Goal: Information Seeking & Learning: Learn about a topic

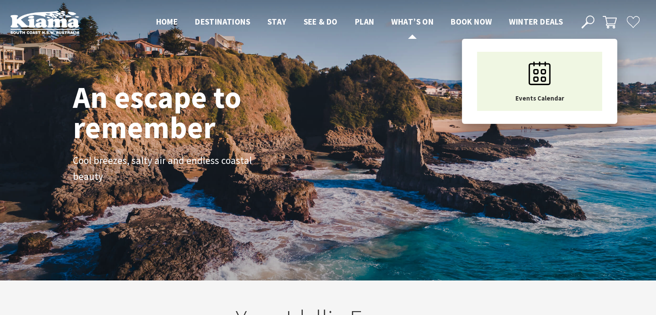
click at [412, 20] on span "What’s On" at bounding box center [412, 21] width 42 height 10
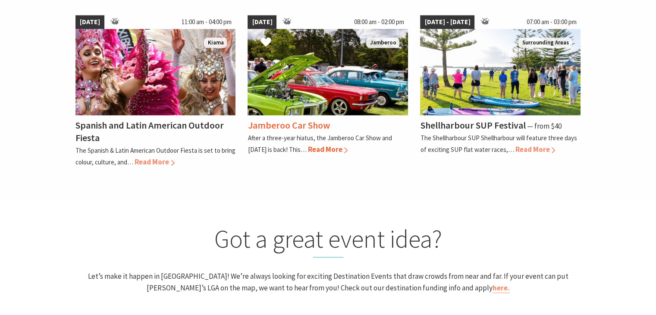
scroll to position [560, 0]
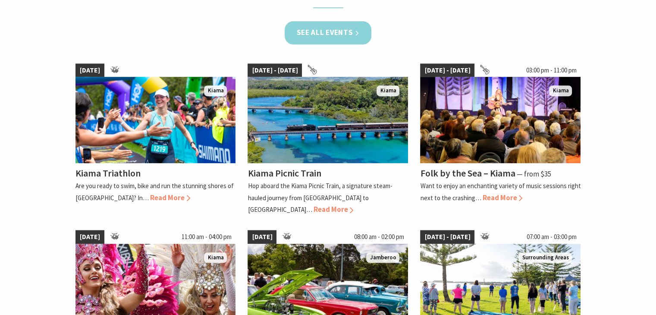
click at [343, 35] on link "See all Events" at bounding box center [327, 32] width 87 height 23
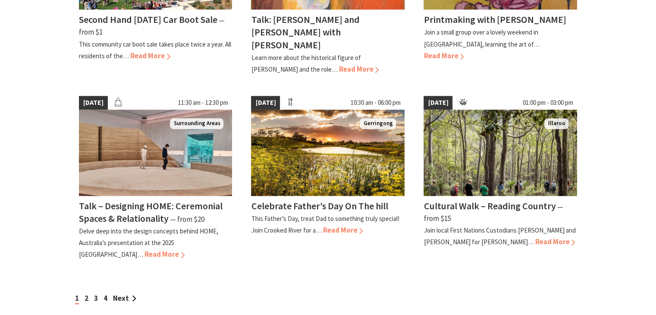
scroll to position [733, 0]
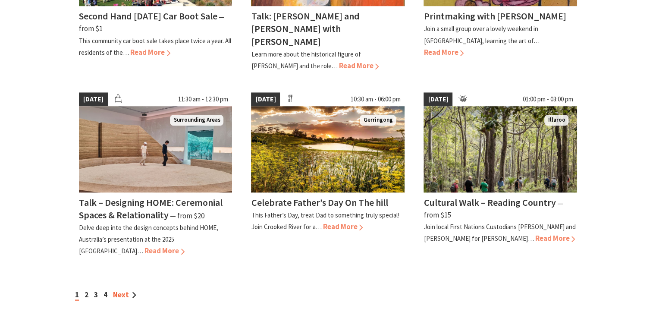
click at [125, 290] on link "Next" at bounding box center [124, 294] width 23 height 9
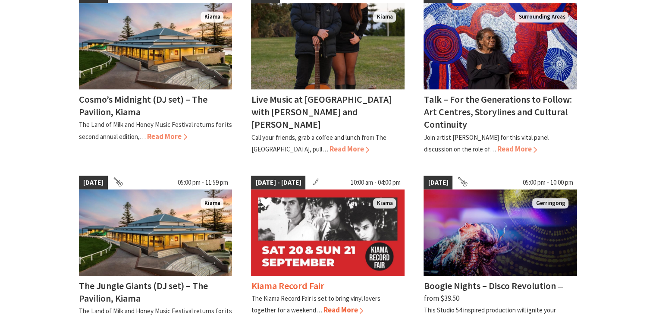
scroll to position [690, 0]
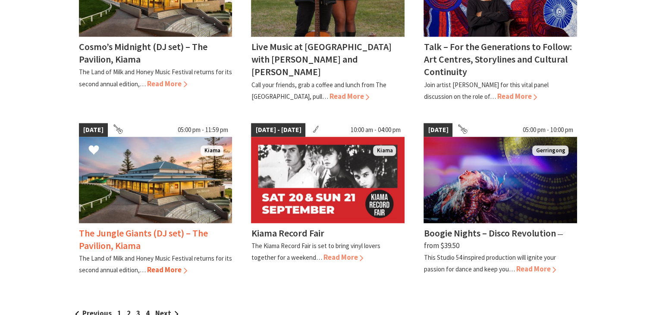
click at [112, 227] on h4 "The Jungle Giants (DJ set) – The Pavilion, Kiama" at bounding box center [143, 239] width 129 height 25
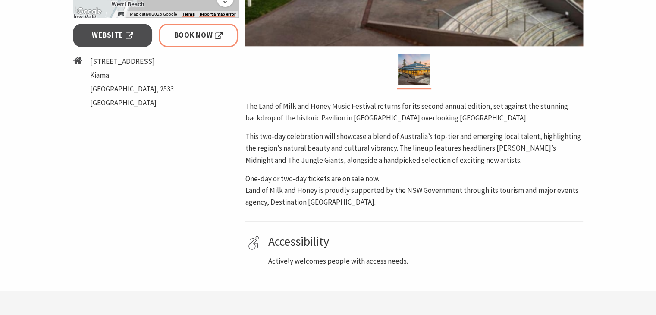
scroll to position [388, 0]
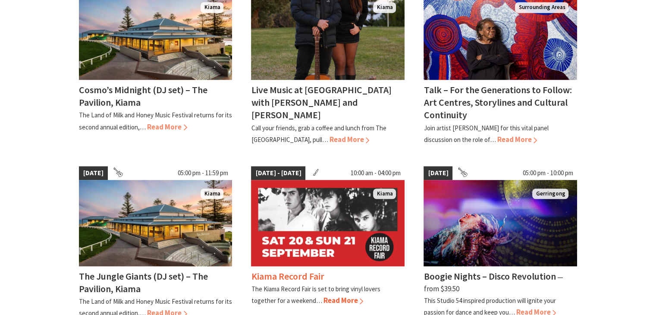
scroll to position [690, 0]
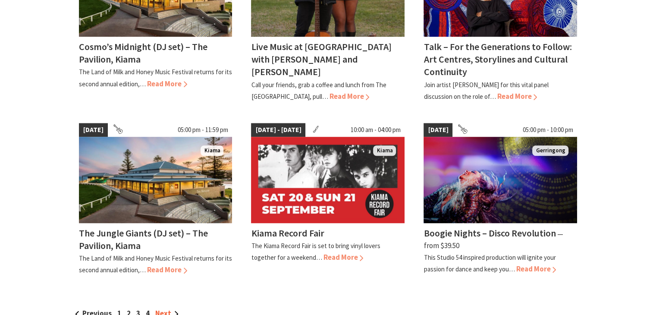
click at [171, 308] on link "Next" at bounding box center [166, 312] width 23 height 9
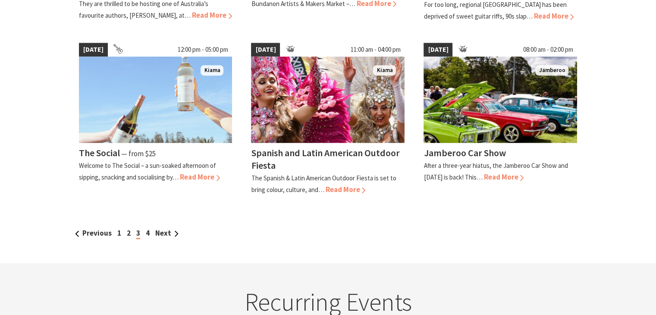
scroll to position [776, 0]
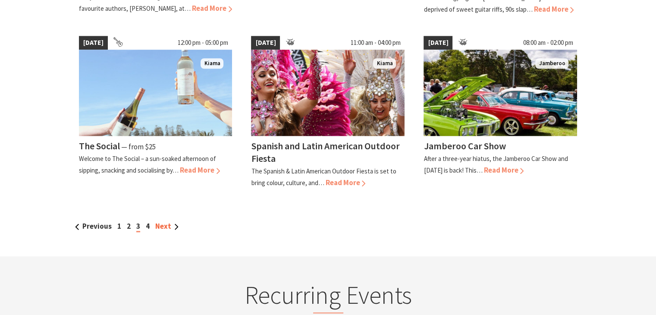
click at [160, 221] on link "Next" at bounding box center [166, 225] width 23 height 9
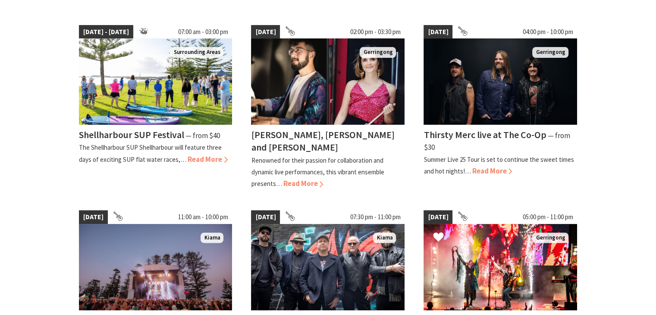
scroll to position [302, 0]
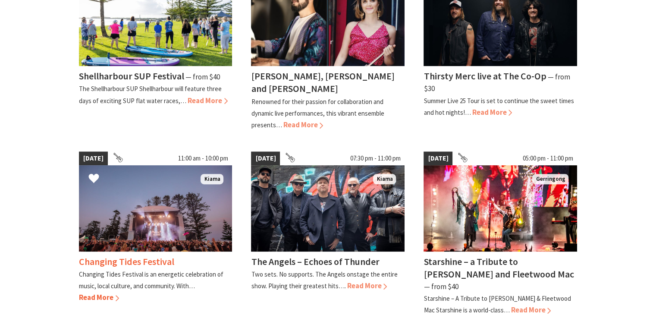
click at [138, 251] on div "Changing Tides Festival Changing Tides Festival is an energetic celebration of …" at bounding box center [155, 277] width 153 height 52
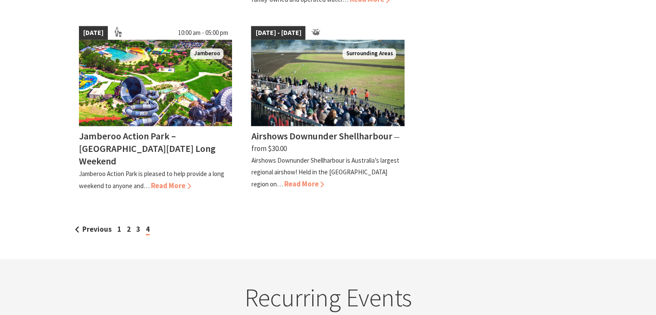
scroll to position [862, 0]
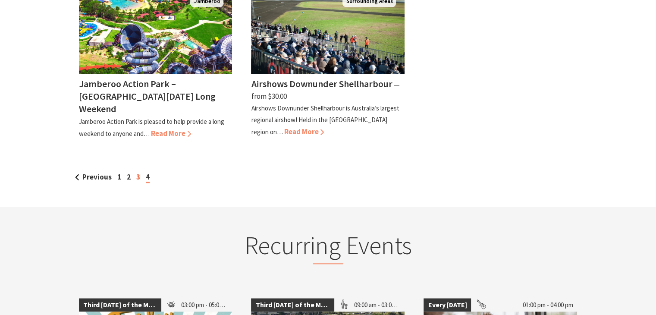
click at [138, 172] on link "3" at bounding box center [138, 176] width 4 height 9
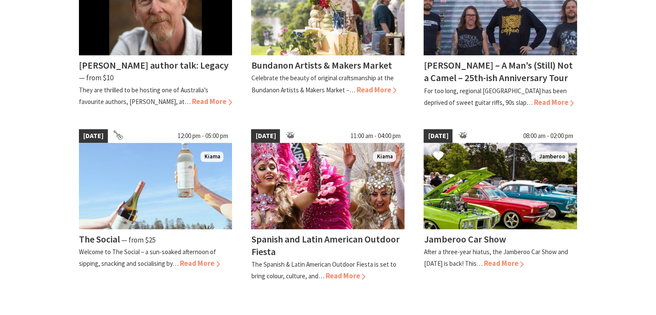
scroll to position [733, 0]
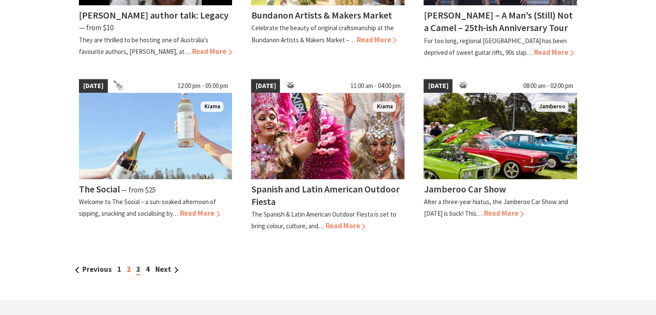
click at [127, 266] on link "2" at bounding box center [129, 268] width 4 height 9
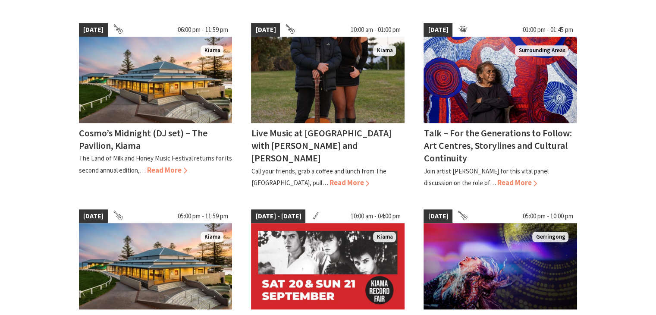
scroll to position [647, 0]
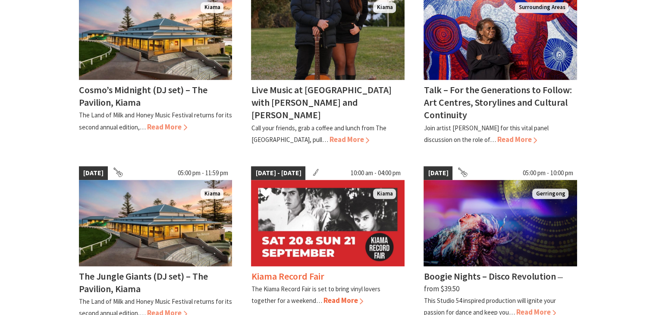
click at [286, 266] on div "Kiama Record Fair The Kiama Record Fair is set to bring vinyl lovers together f…" at bounding box center [327, 286] width 153 height 41
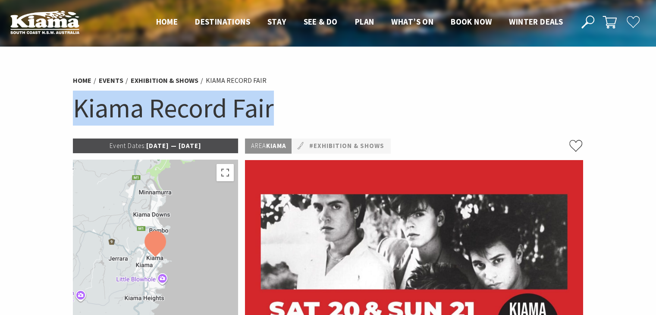
drag, startPoint x: 270, startPoint y: 109, endPoint x: 67, endPoint y: 91, distance: 203.4
click at [67, 91] on section "Home Events Exhibition & Shows Kiama Record Fair Kiama Record Fair Event Dates:…" at bounding box center [328, 288] width 656 height 482
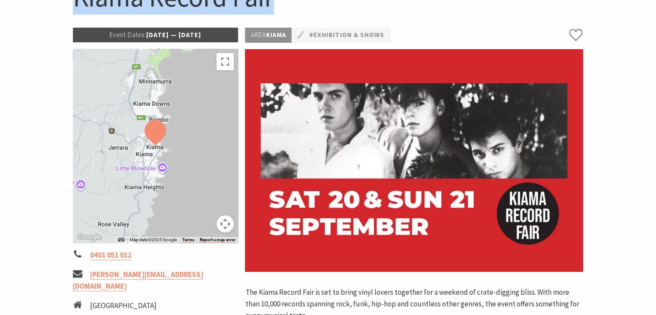
scroll to position [216, 0]
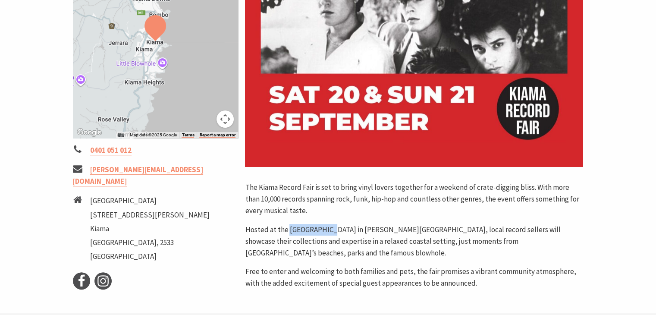
drag, startPoint x: 288, startPoint y: 227, endPoint x: 326, endPoint y: 226, distance: 38.4
click at [326, 226] on p "Hosted at the Masonic Hall in Collins Street, local record sellers will showcas…" at bounding box center [414, 241] width 338 height 35
copy p "Masonic Hall"
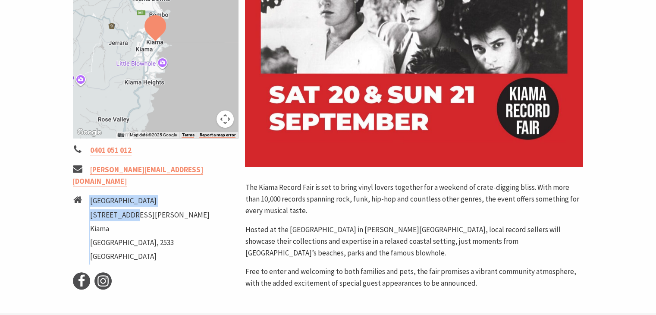
drag, startPoint x: 90, startPoint y: 200, endPoint x: 124, endPoint y: 203, distance: 34.2
click at [124, 203] on li "Masonic Lodge 34 Collins st Kiama NSW, 2533 Australia" at bounding box center [156, 229] width 166 height 69
click at [136, 207] on li "Masonic Lodge 34 Collins st Kiama NSW, 2533 Australia" at bounding box center [156, 229] width 166 height 69
drag, startPoint x: 133, startPoint y: 207, endPoint x: 107, endPoint y: 206, distance: 25.9
click at [107, 209] on li "34 Collins st" at bounding box center [149, 215] width 119 height 12
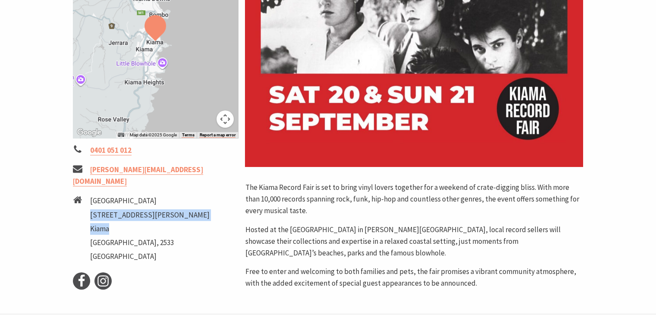
drag, startPoint x: 109, startPoint y: 219, endPoint x: 90, endPoint y: 206, distance: 22.8
click at [90, 206] on ul "Masonic Lodge 34 Collins st Kiama NSW, 2533 Australia" at bounding box center [149, 229] width 119 height 69
copy ul "34 Collins st Kiama"
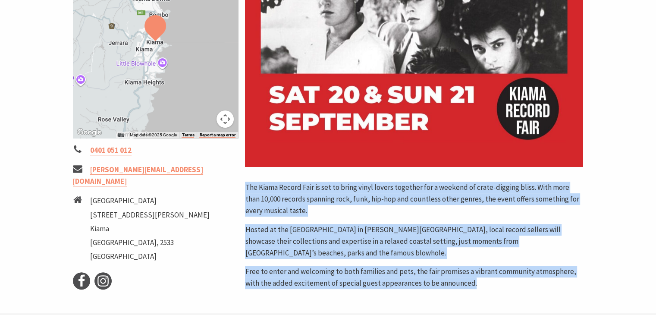
drag, startPoint x: 241, startPoint y: 189, endPoint x: 500, endPoint y: 271, distance: 270.7
click at [500, 271] on div "Area Kiama #Exhibition & Shows The Kiama Record Fair is set to bring vinyl love…" at bounding box center [413, 106] width 345 height 367
copy div "The Kiama Record Fair is set to bring vinyl lovers together for a weekend of cr…"
click at [392, 208] on p "The Kiama Record Fair is set to bring vinyl lovers together for a weekend of cr…" at bounding box center [414, 198] width 338 height 35
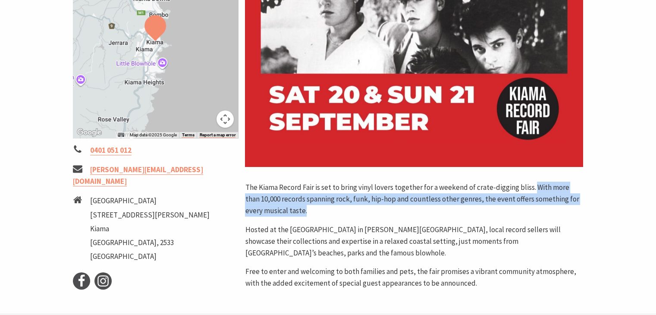
drag, startPoint x: 315, startPoint y: 208, endPoint x: 531, endPoint y: 190, distance: 217.1
click at [531, 190] on p "The Kiama Record Fair is set to bring vinyl lovers together for a weekend of cr…" at bounding box center [414, 198] width 338 height 35
copy p "With more than 10,000 records spanning rock, funk, hip-hop and countless other …"
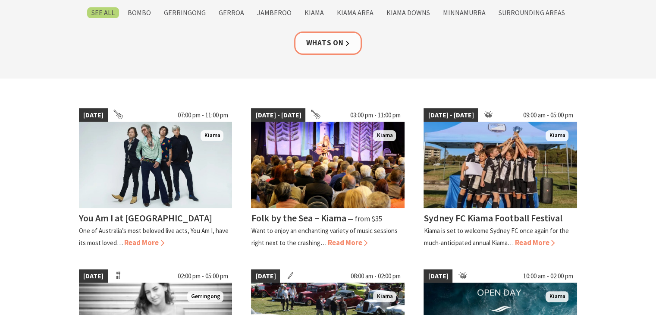
scroll to position [43, 0]
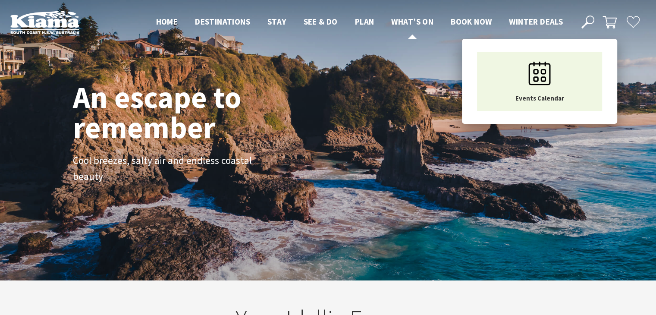
scroll to position [145, 662]
click at [410, 25] on span "What’s On" at bounding box center [412, 21] width 42 height 10
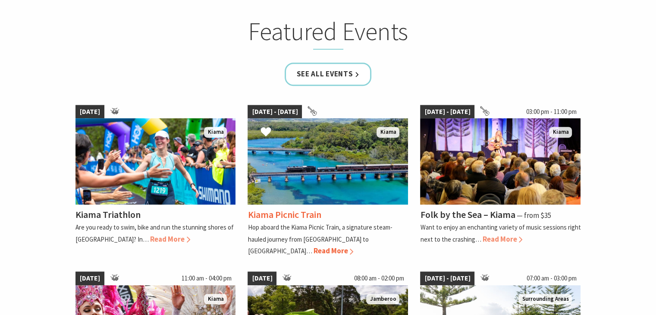
scroll to position [517, 0]
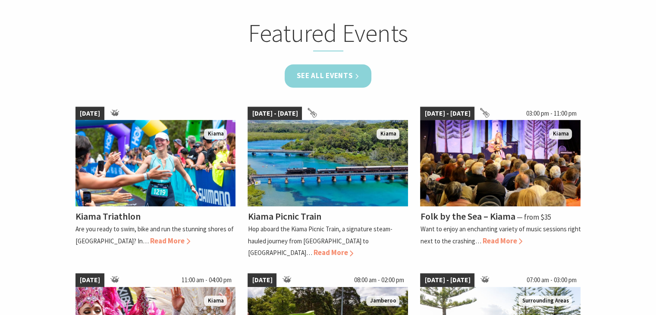
click at [338, 79] on link "See all Events" at bounding box center [327, 75] width 87 height 23
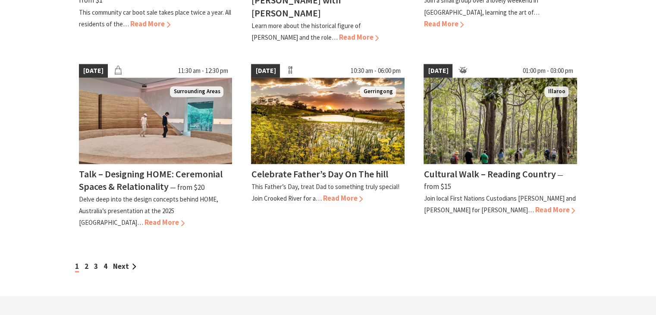
scroll to position [776, 0]
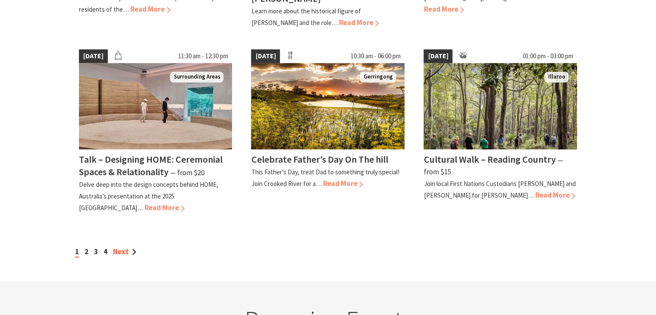
click at [125, 247] on link "Next" at bounding box center [124, 251] width 23 height 9
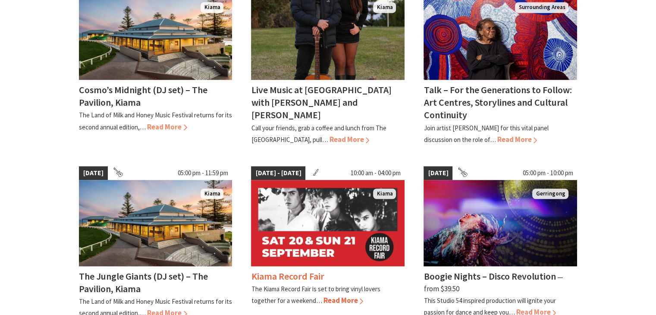
scroll to position [733, 0]
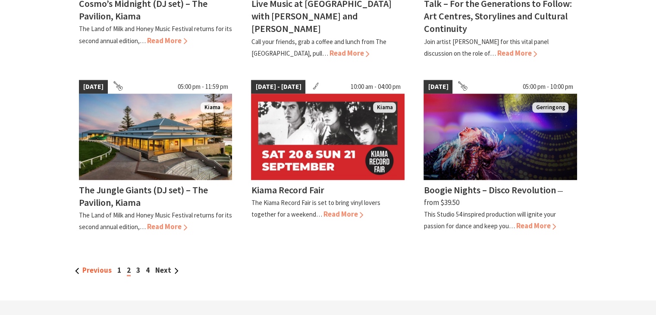
click at [95, 265] on link "Previous" at bounding box center [93, 269] width 37 height 9
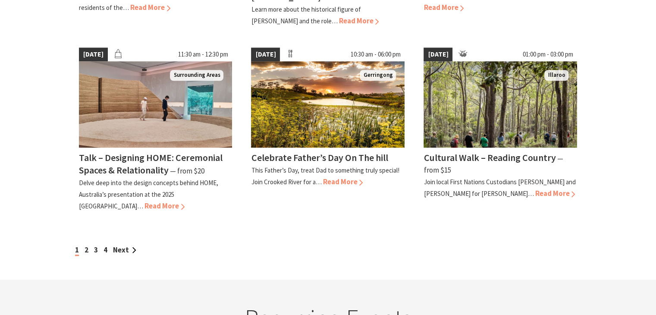
scroll to position [776, 0]
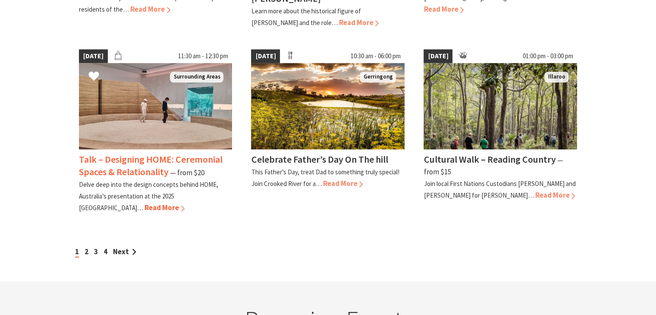
click at [149, 153] on h4 "Talk – Designing HOME: Ceremonial Spaces & Relationality" at bounding box center [151, 165] width 144 height 25
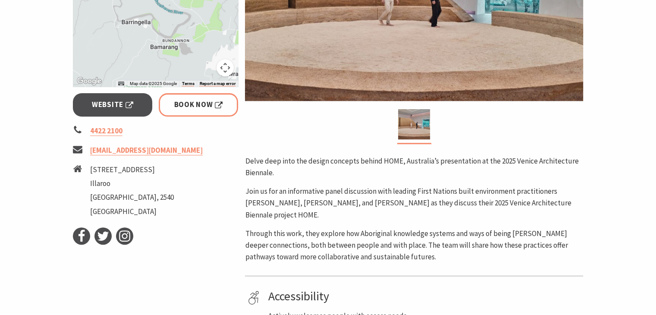
scroll to position [302, 0]
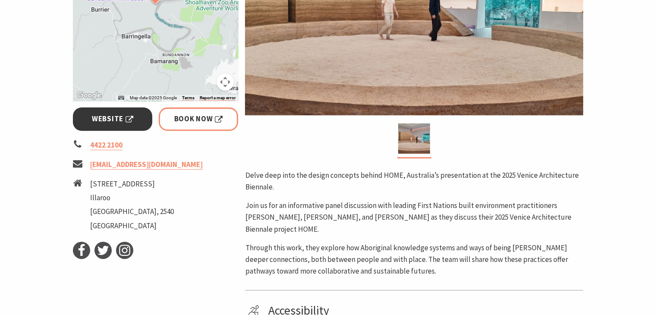
click at [97, 116] on span "Website" at bounding box center [112, 119] width 41 height 12
